Goal: Information Seeking & Learning: Learn about a topic

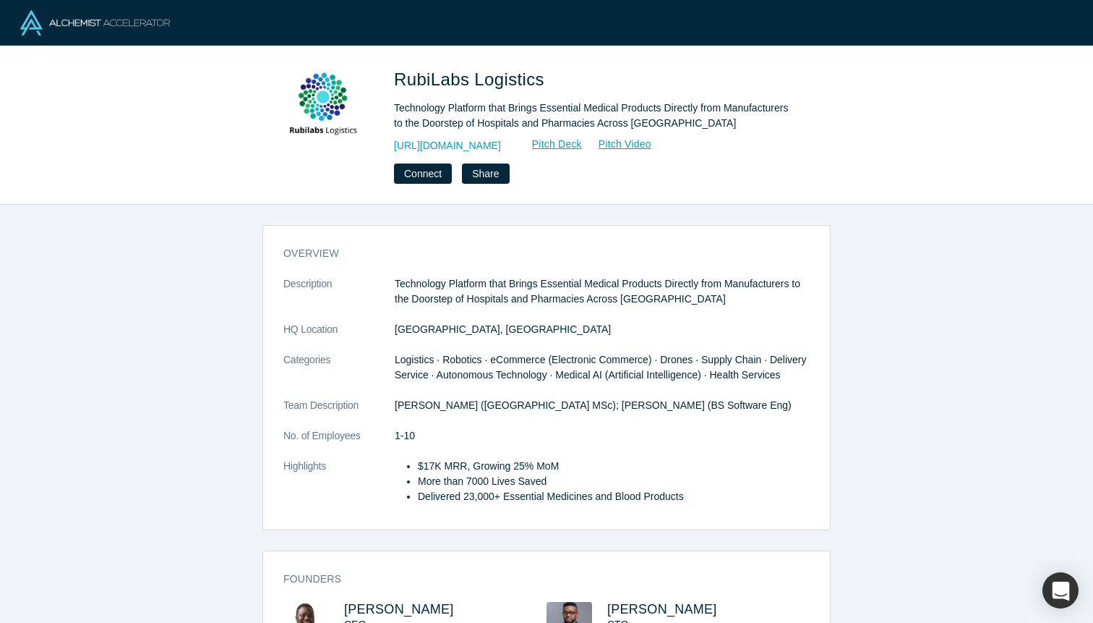
scroll to position [134, 0]
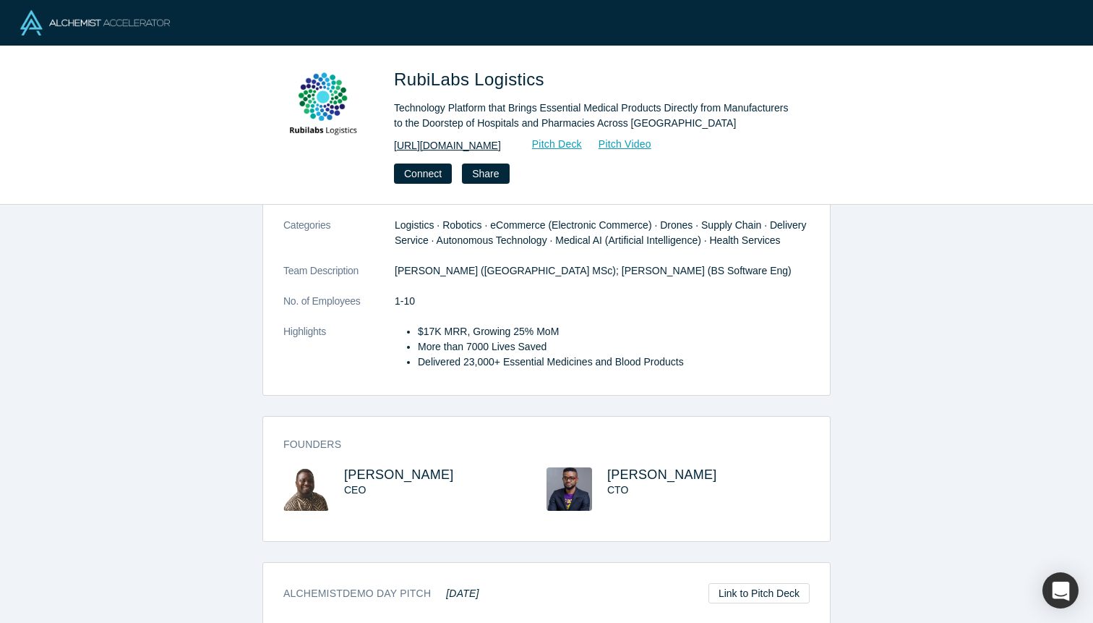
click at [429, 144] on link "[URL][DOMAIN_NAME]" at bounding box center [447, 145] width 107 height 15
click at [583, 151] on link "Pitch Deck" at bounding box center [549, 144] width 67 height 17
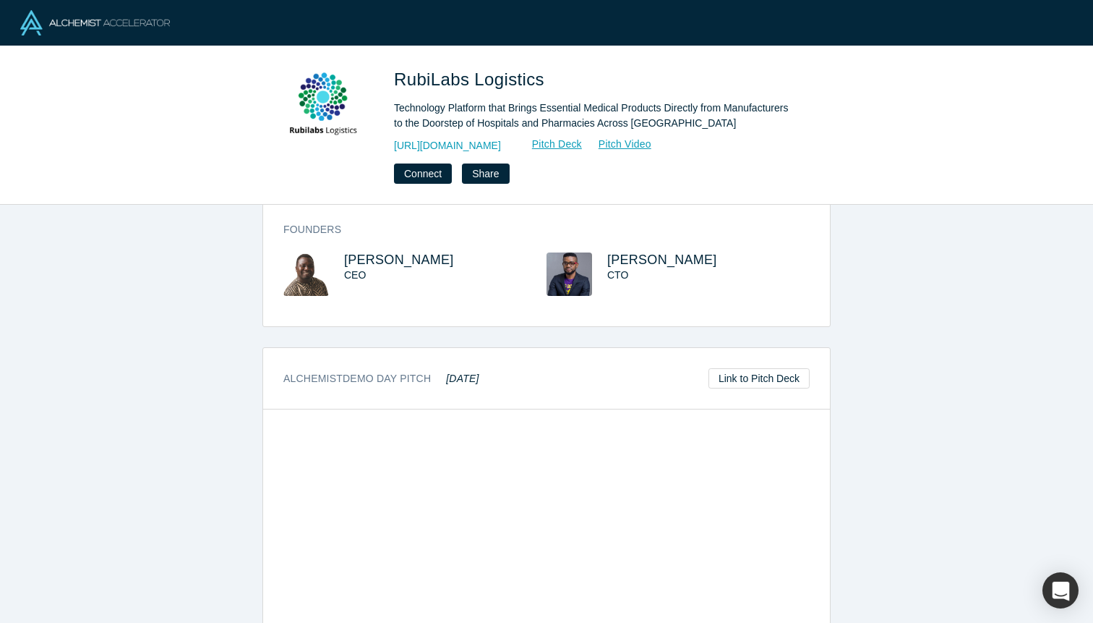
scroll to position [476, 0]
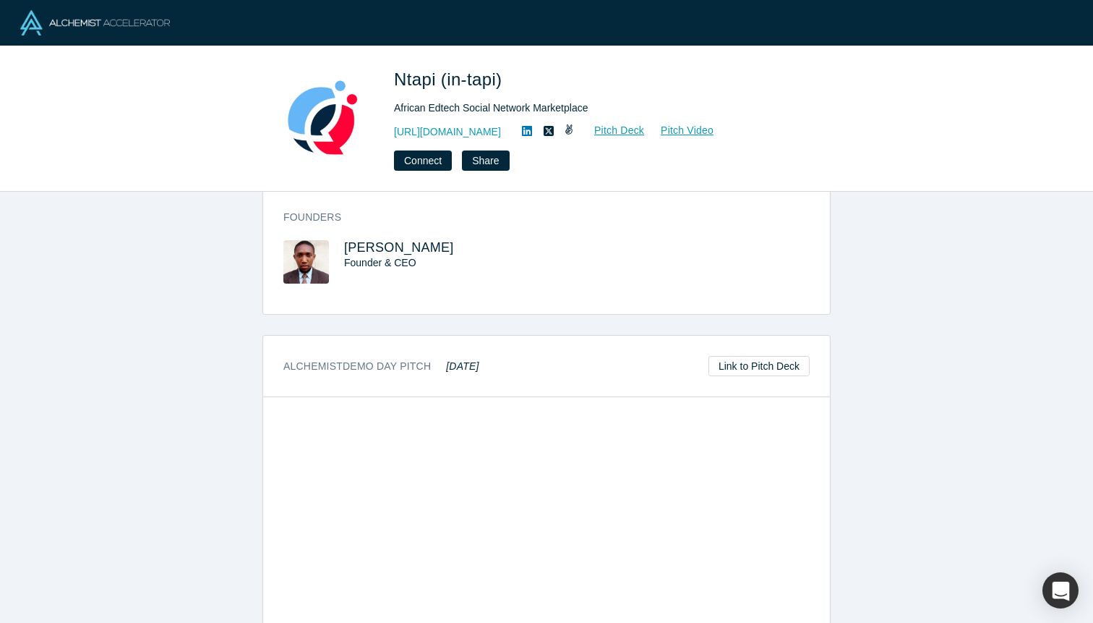
scroll to position [493, 0]
